Goal: Task Accomplishment & Management: Use online tool/utility

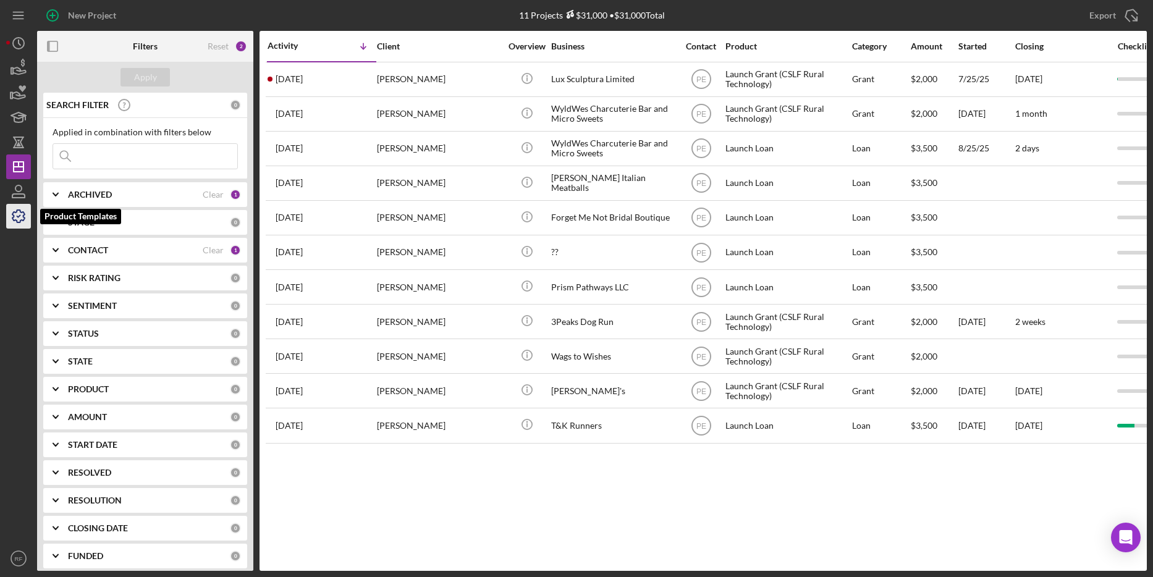
click at [19, 219] on icon "button" at bounding box center [18, 216] width 31 height 31
click at [143, 153] on input at bounding box center [145, 156] width 184 height 25
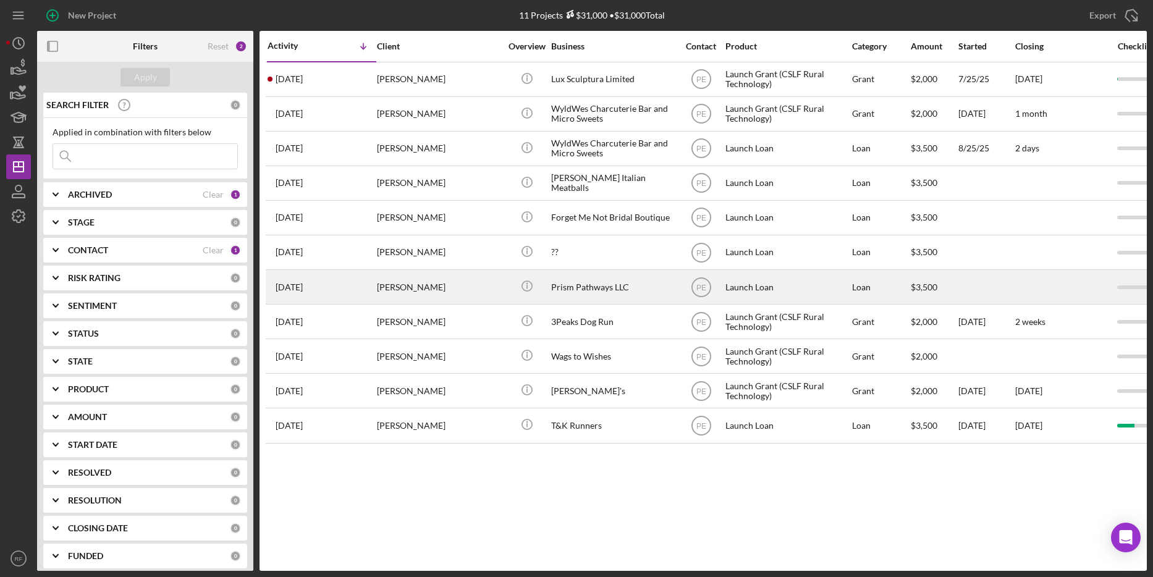
click at [619, 277] on div "Prism Pathways LLC" at bounding box center [613, 287] width 124 height 33
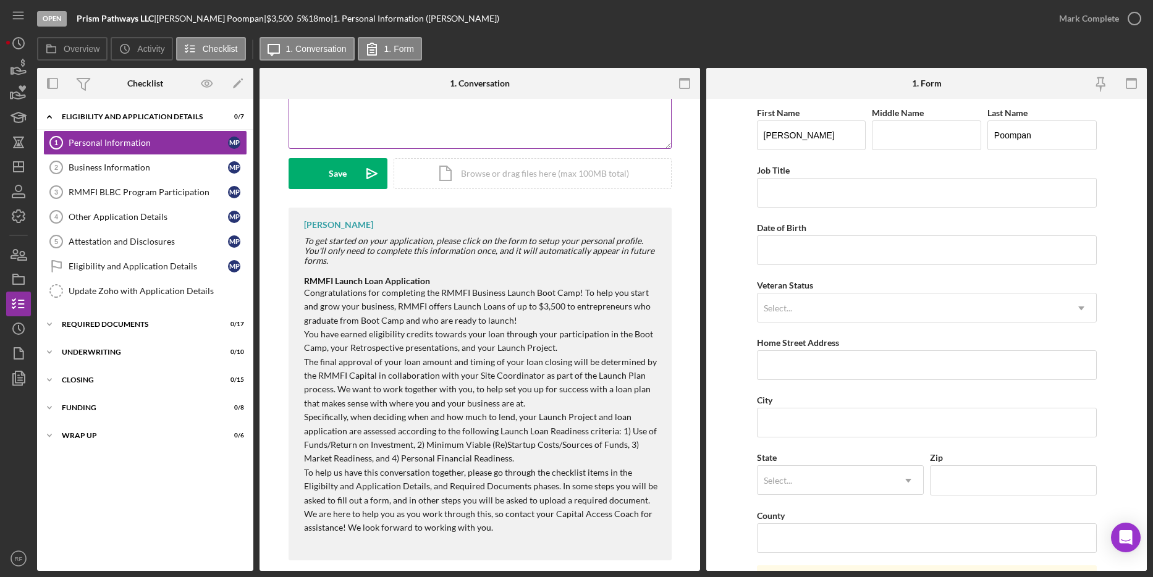
scroll to position [297, 0]
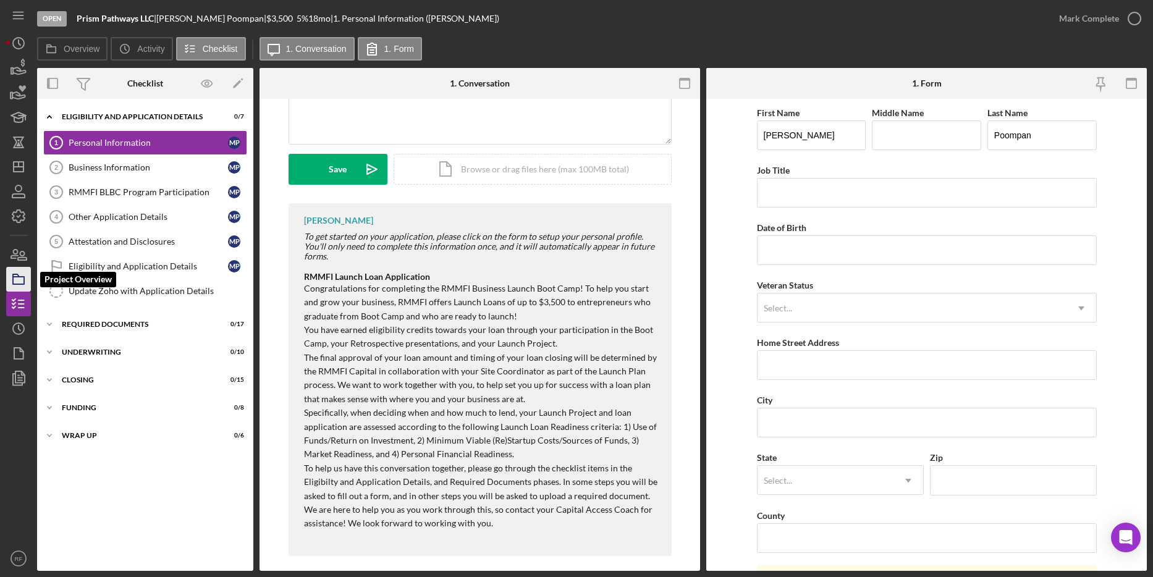
click at [20, 283] on icon "button" at bounding box center [18, 279] width 31 height 31
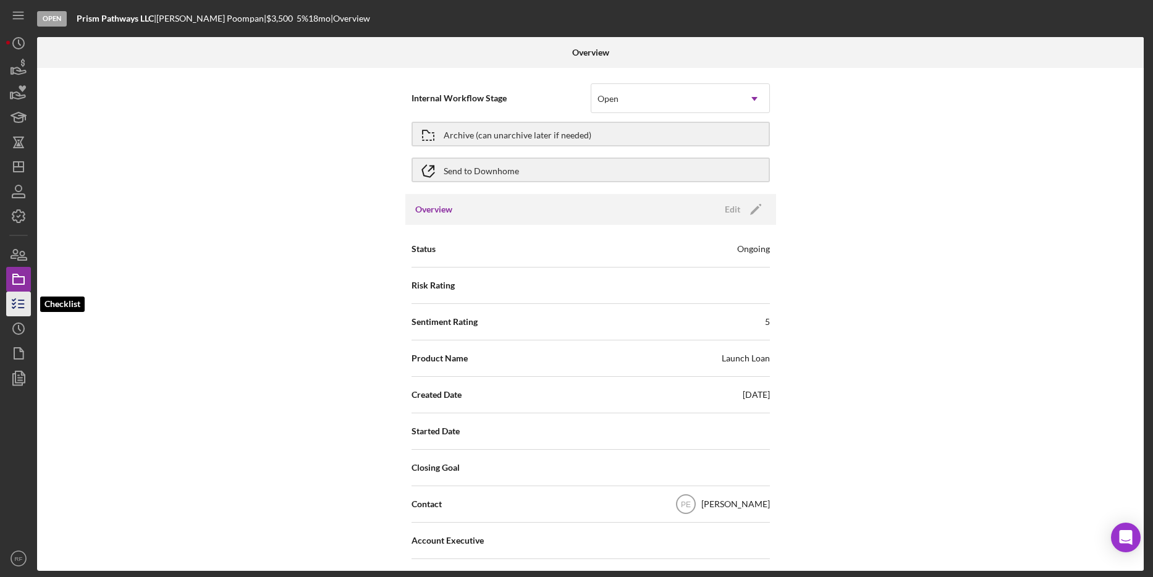
click at [15, 306] on polyline "button" at bounding box center [13, 307] width 3 height 2
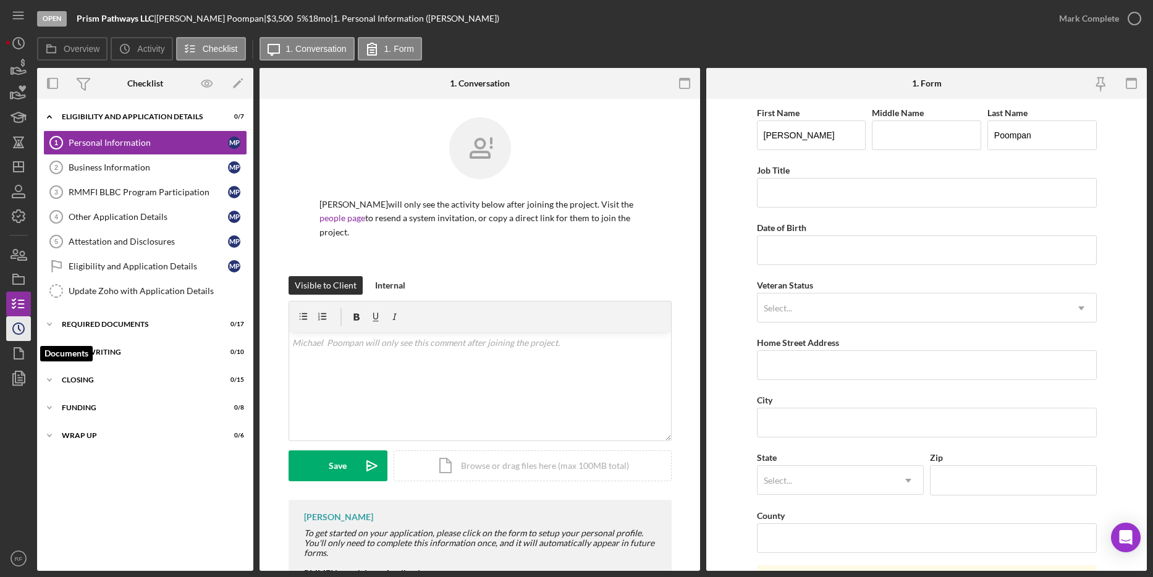
click at [21, 328] on icon "Icon/History" at bounding box center [18, 328] width 31 height 31
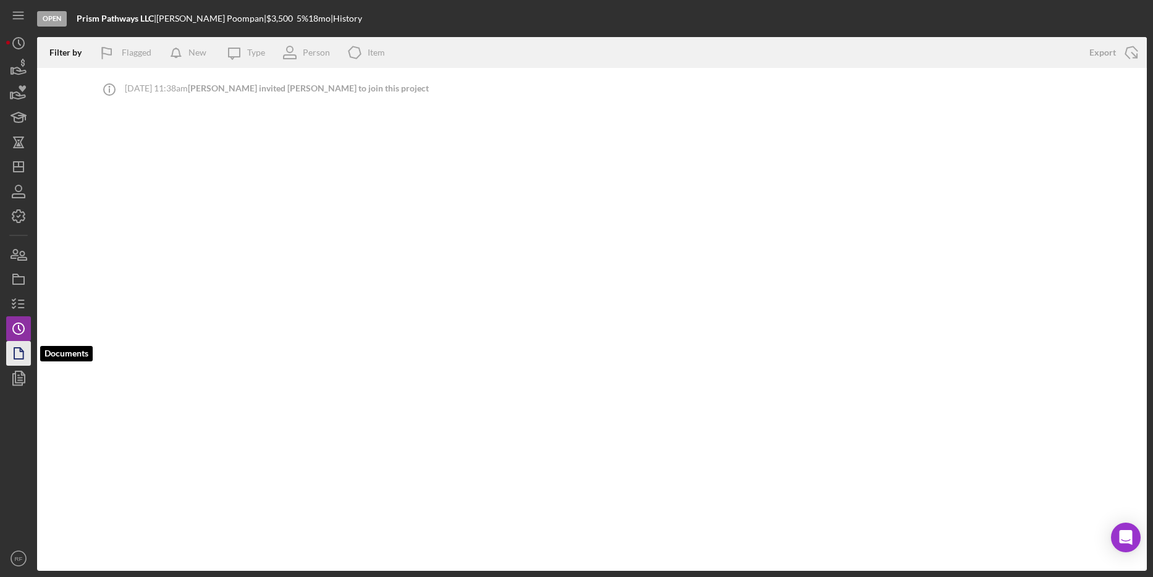
click at [19, 355] on icon "button" at bounding box center [18, 353] width 31 height 31
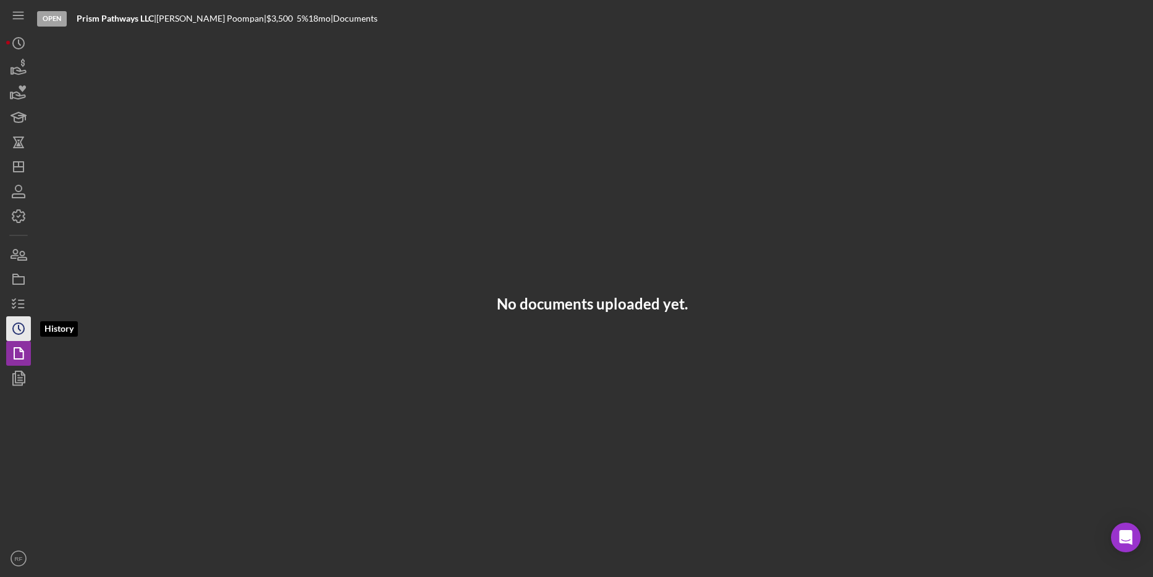
click at [21, 334] on circle "button" at bounding box center [18, 328] width 11 height 11
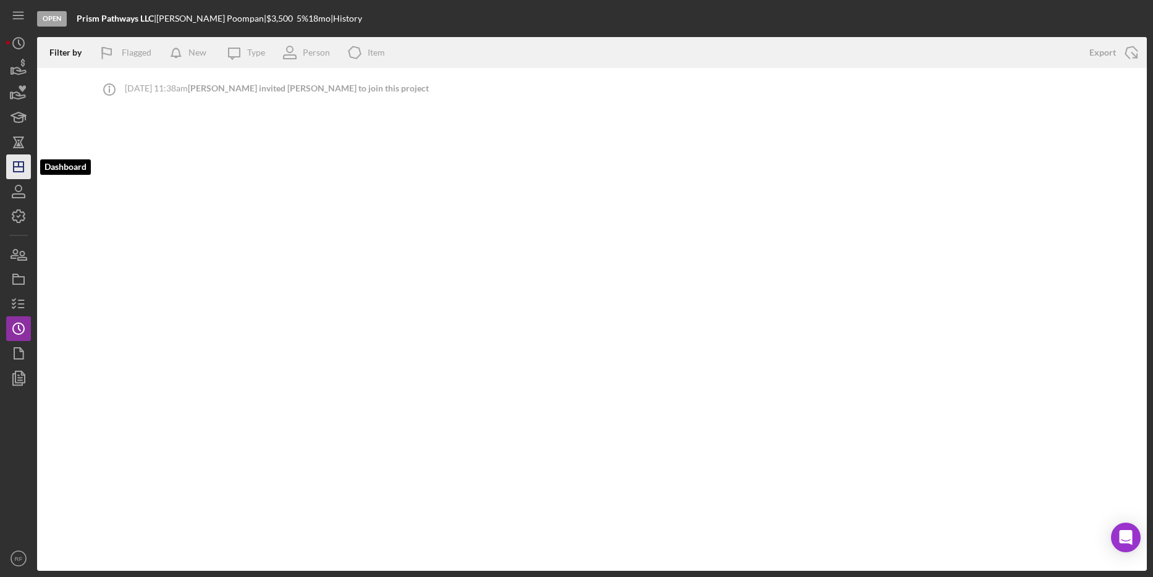
click at [15, 161] on icon "Icon/Dashboard" at bounding box center [18, 166] width 31 height 31
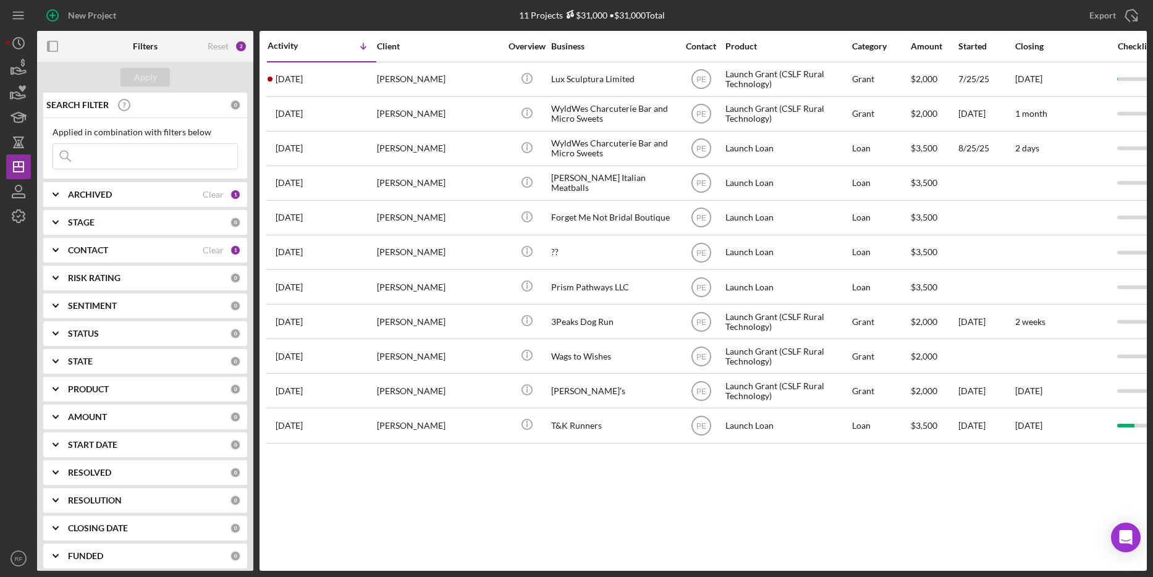
click at [111, 152] on input at bounding box center [145, 156] width 184 height 25
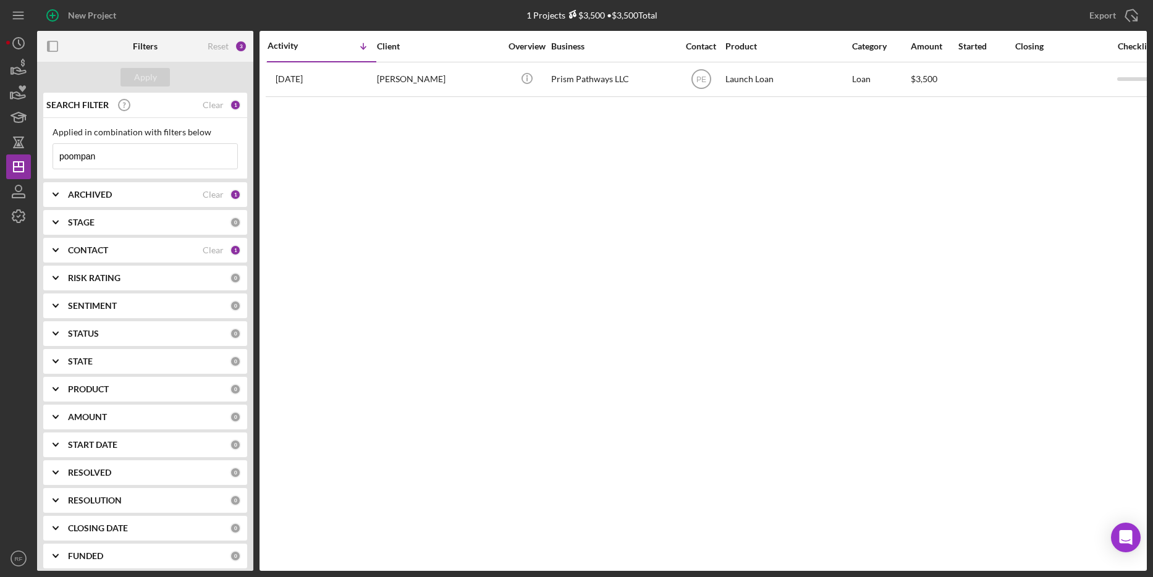
type input "poompan"
click at [140, 201] on div "ARCHIVED Clear 1" at bounding box center [154, 194] width 173 height 25
click at [95, 267] on label "Archived" at bounding box center [155, 265] width 166 height 12
click at [65, 267] on input "Archived" at bounding box center [59, 265] width 12 height 12
checkbox input "true"
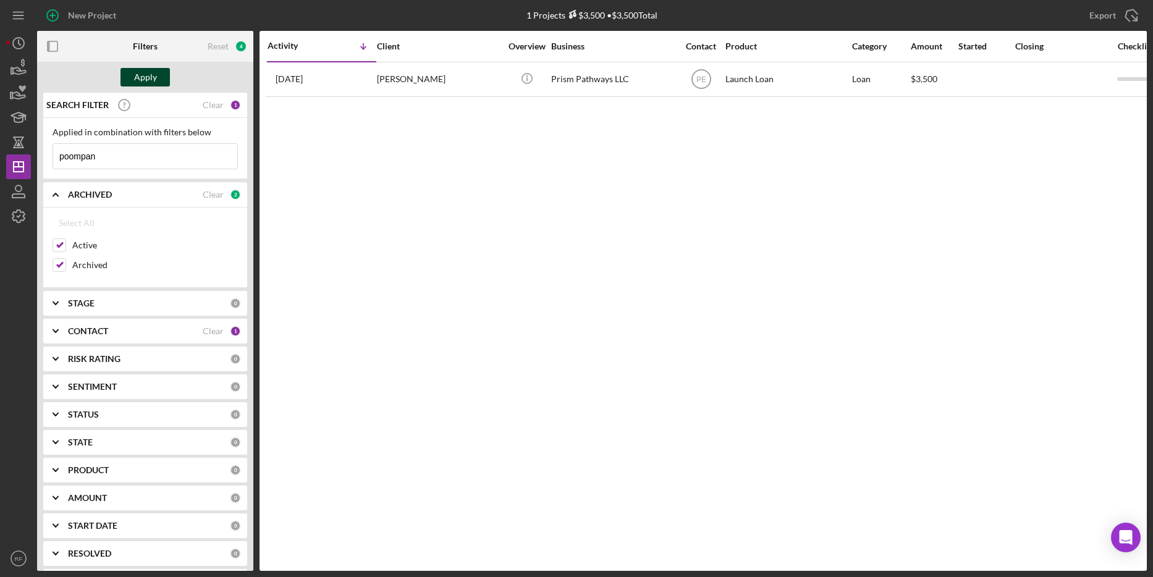
click at [148, 78] on div "Apply" at bounding box center [145, 77] width 23 height 19
click at [0, 0] on div "New Project 2 Projects $4,000 • $4,000 Total Export Icon/Export Filters Reset 4…" at bounding box center [576, 288] width 1153 height 577
